Goal: Navigation & Orientation: Find specific page/section

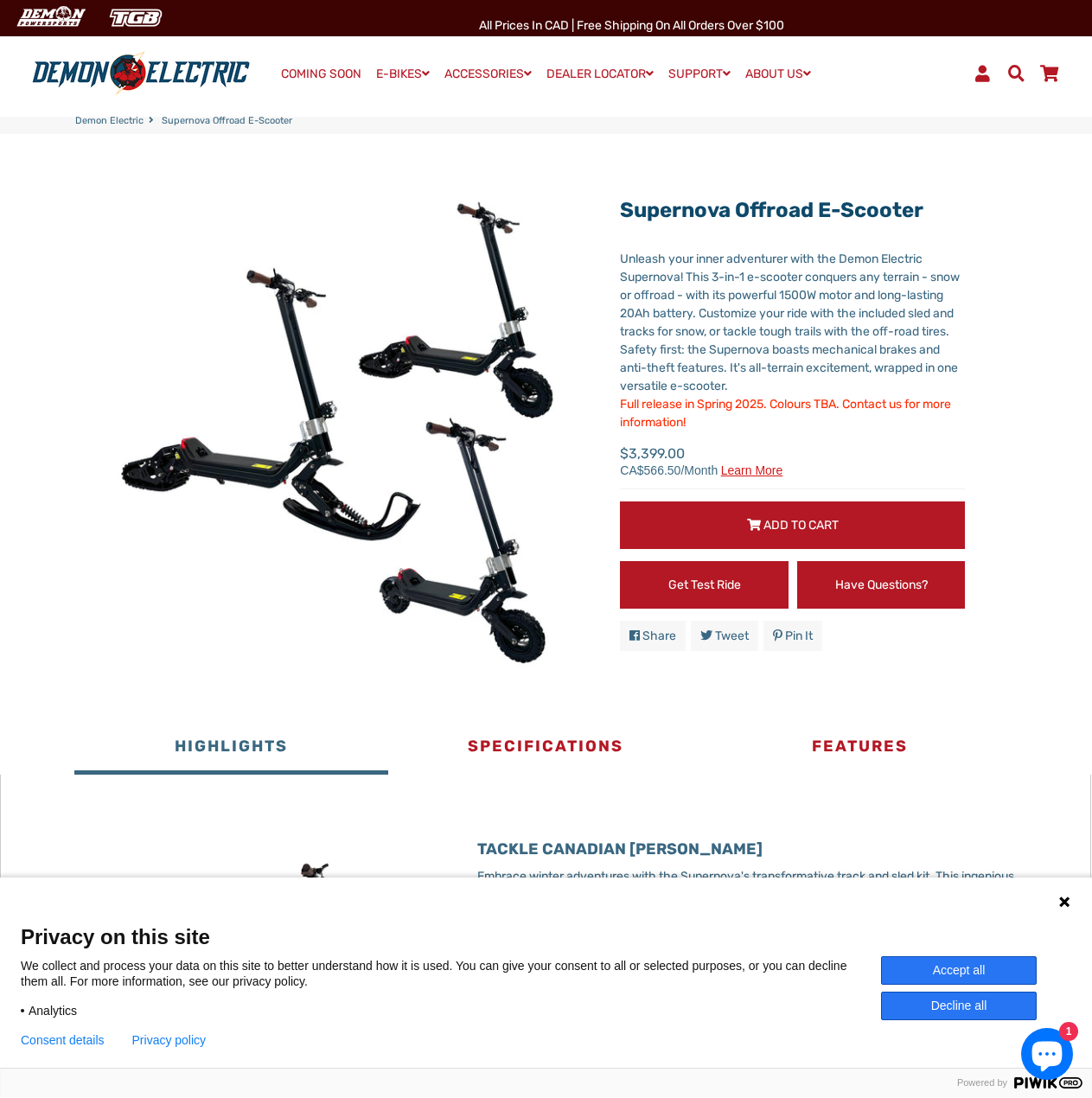
click at [309, 76] on link "COMING SOON" at bounding box center [322, 74] width 93 height 25
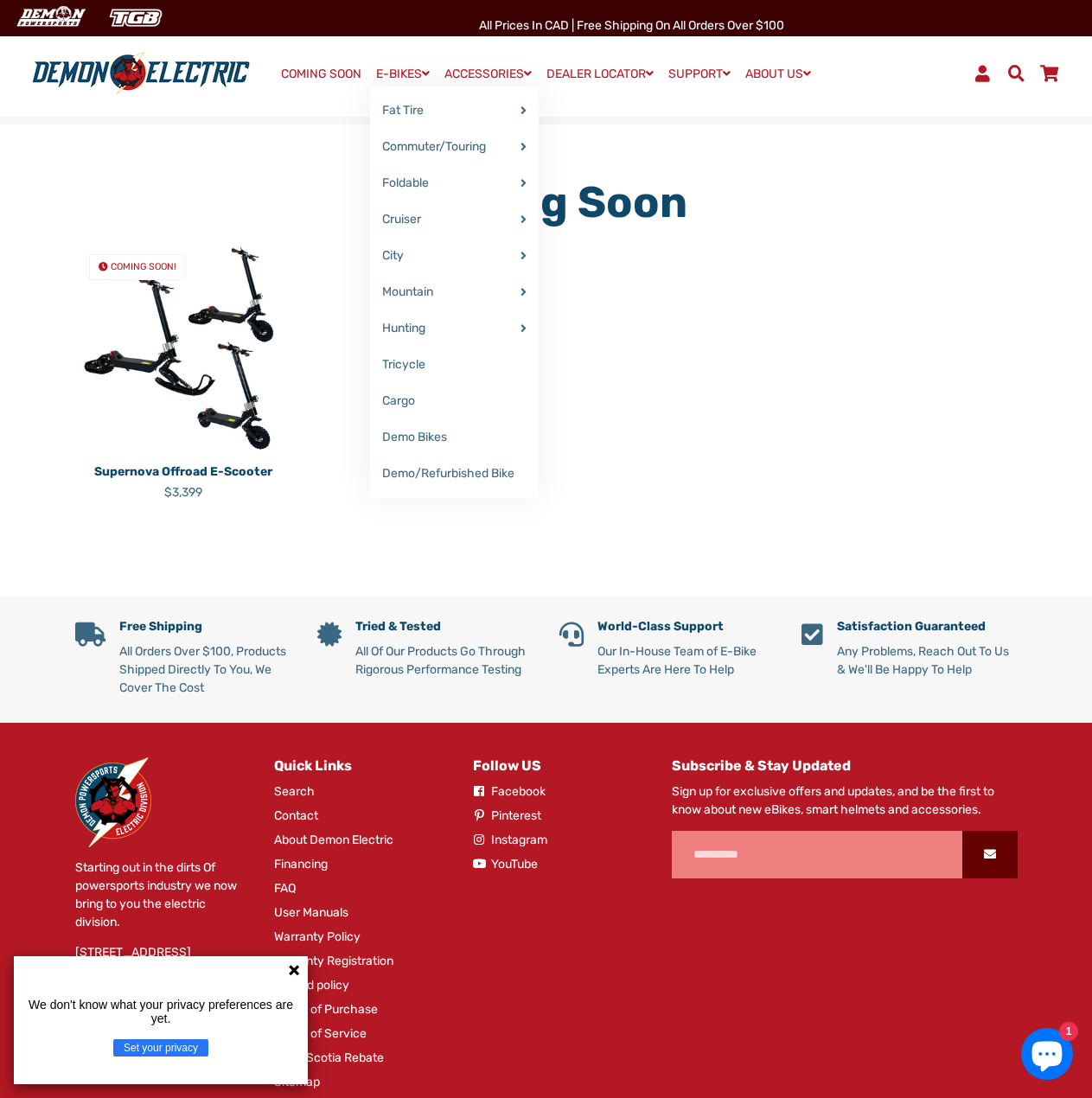
click at [393, 67] on link "E-BIKES" at bounding box center [402, 73] width 66 height 25
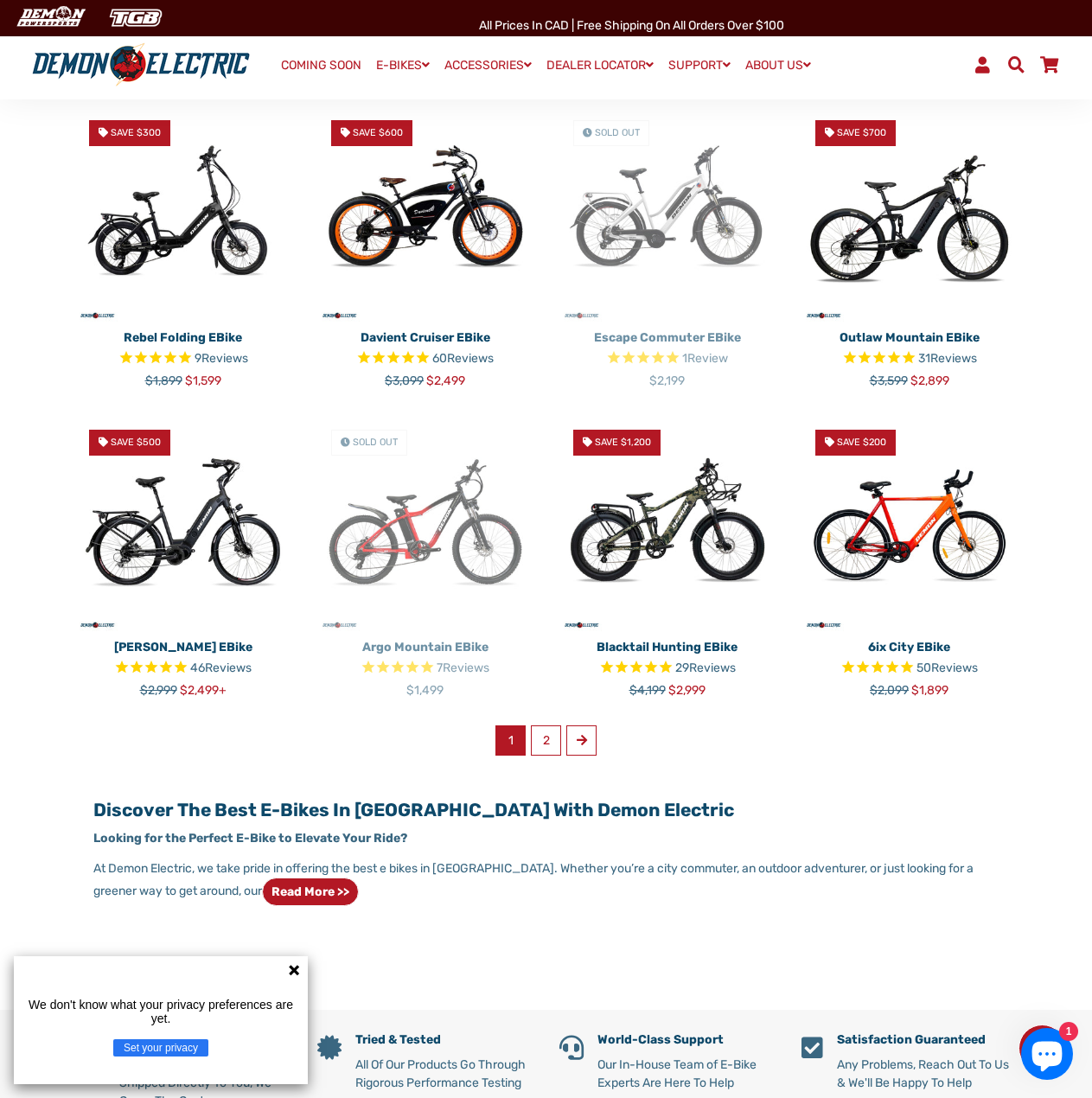
scroll to position [778, 0]
